Goal: Find specific page/section: Find specific page/section

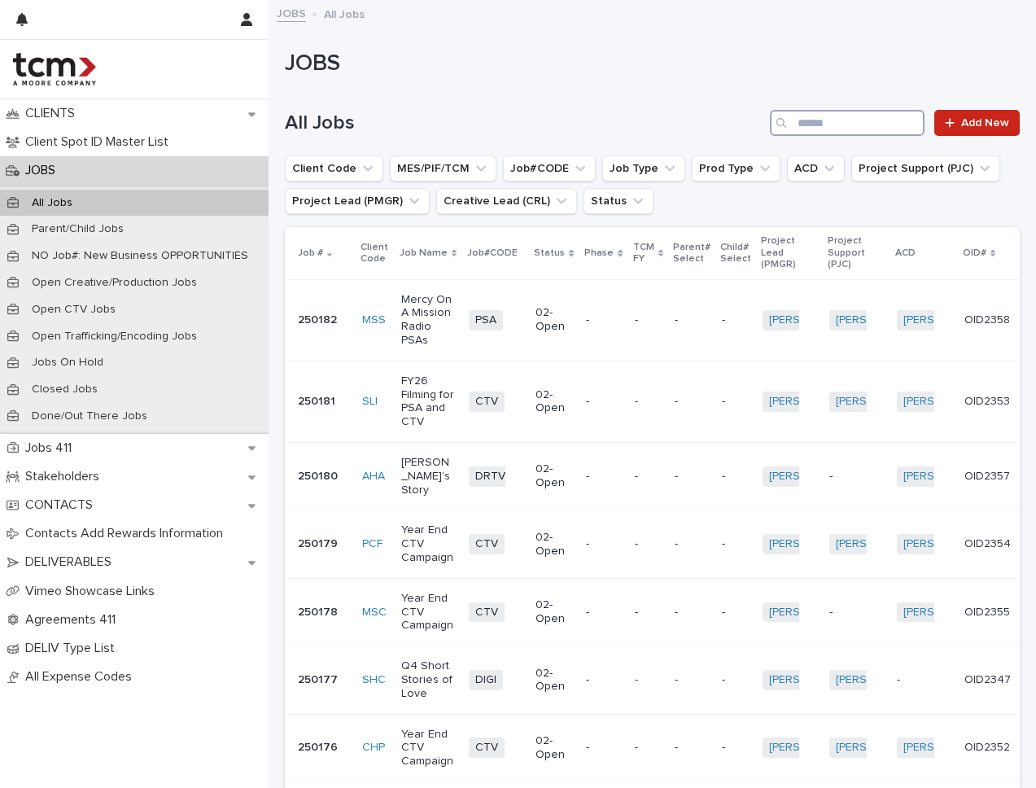
click at [894, 121] on input "Search" at bounding box center [847, 123] width 155 height 26
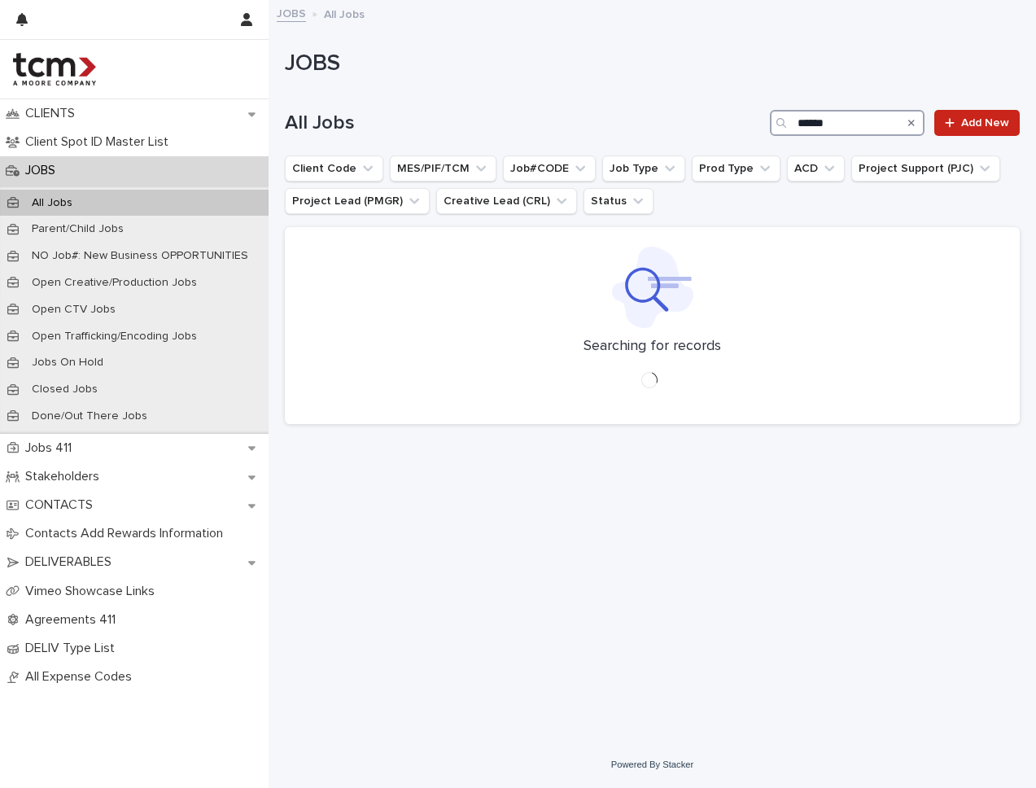
type input "******"
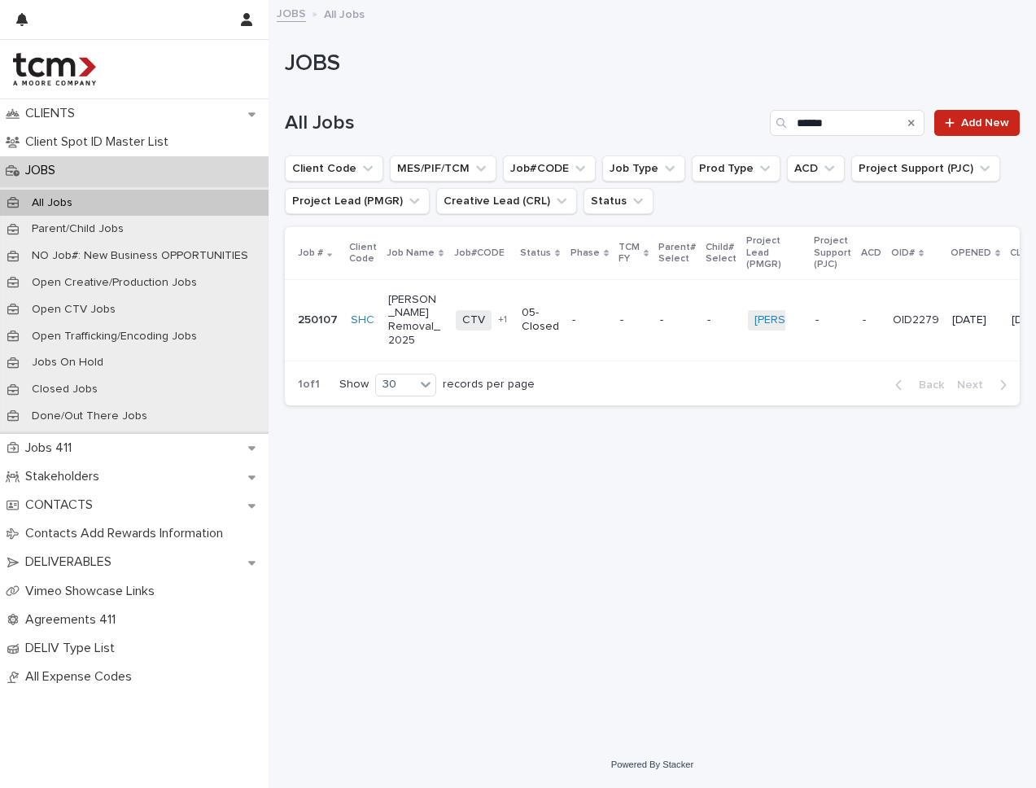
click at [620, 307] on div "-" at bounding box center [633, 320] width 27 height 27
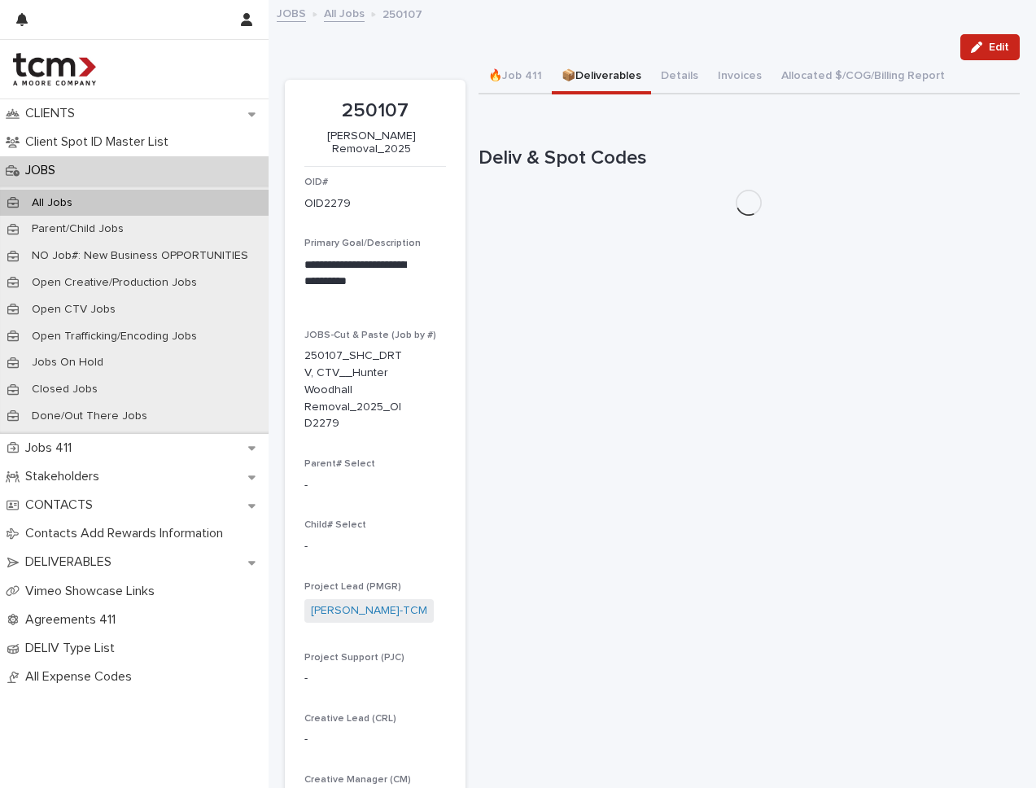
click at [617, 74] on button "📦Deliverables" at bounding box center [601, 77] width 99 height 34
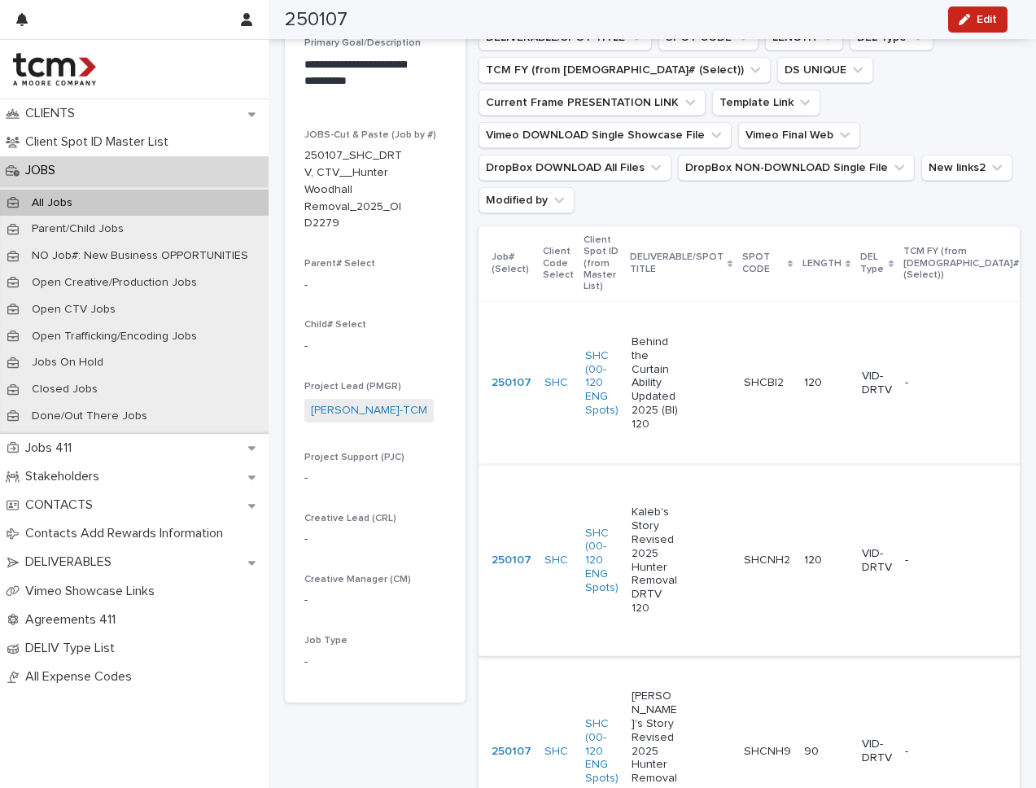
scroll to position [203, 0]
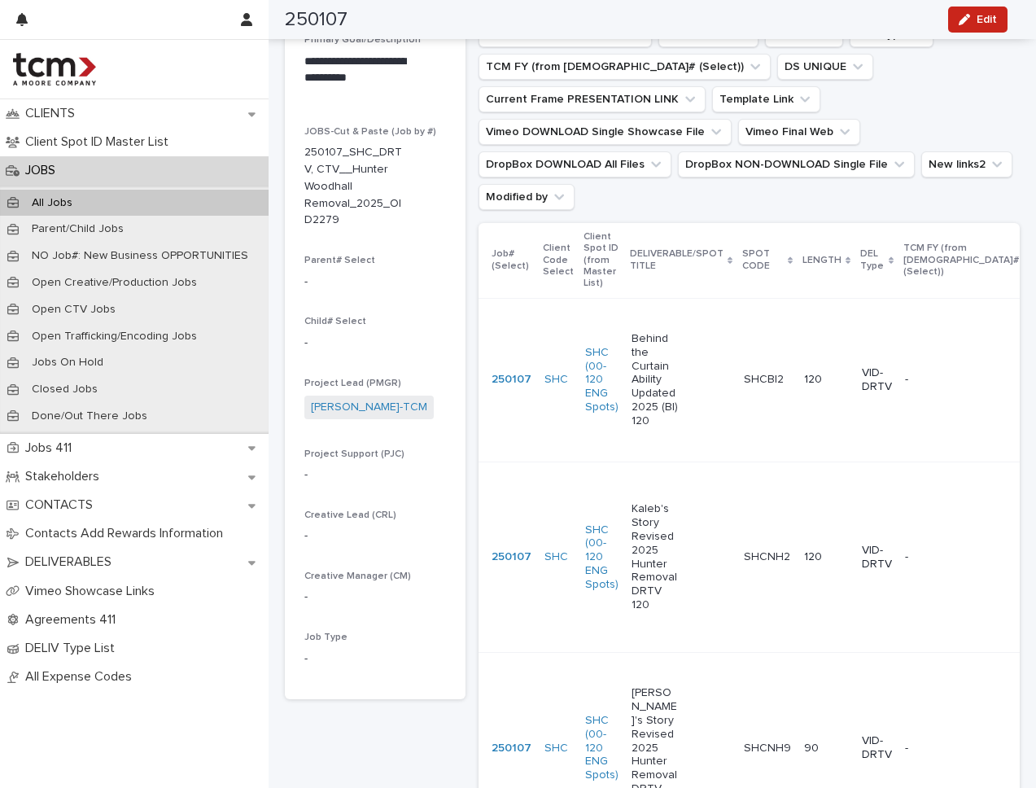
click at [765, 372] on td "SHCBI2 SHCBI2" at bounding box center [767, 380] width 60 height 164
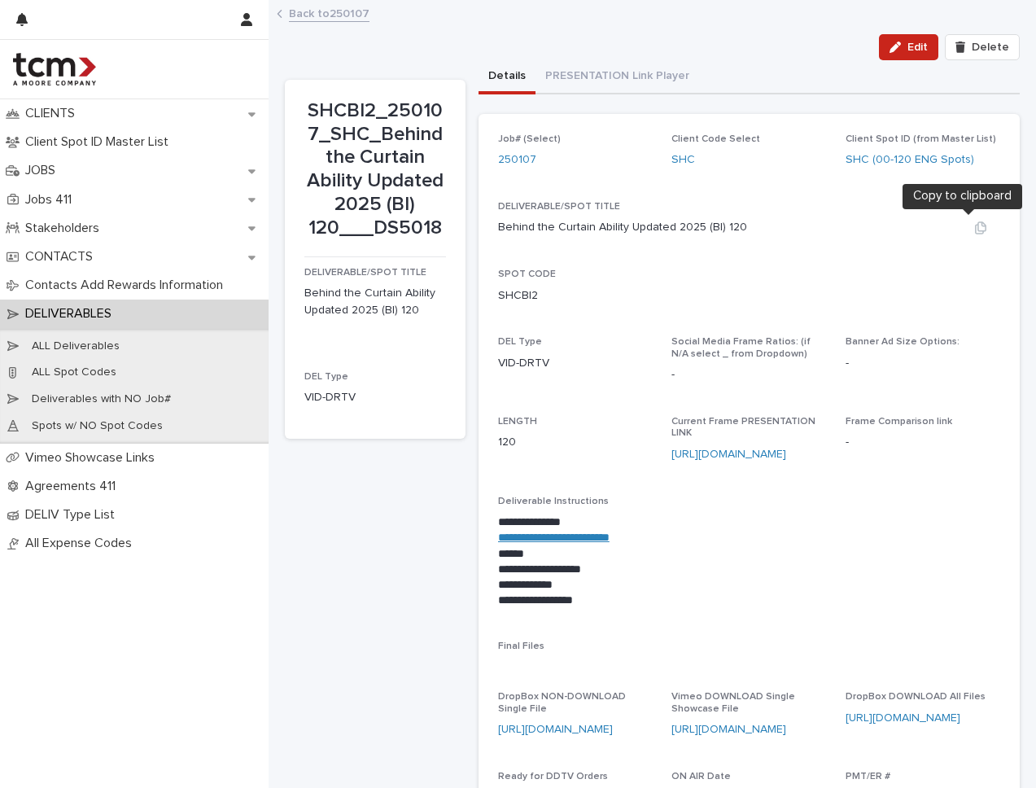
click at [974, 225] on icon "button" at bounding box center [980, 227] width 13 height 13
click at [975, 295] on icon "button" at bounding box center [980, 295] width 11 height 12
